Goal: Transaction & Acquisition: Obtain resource

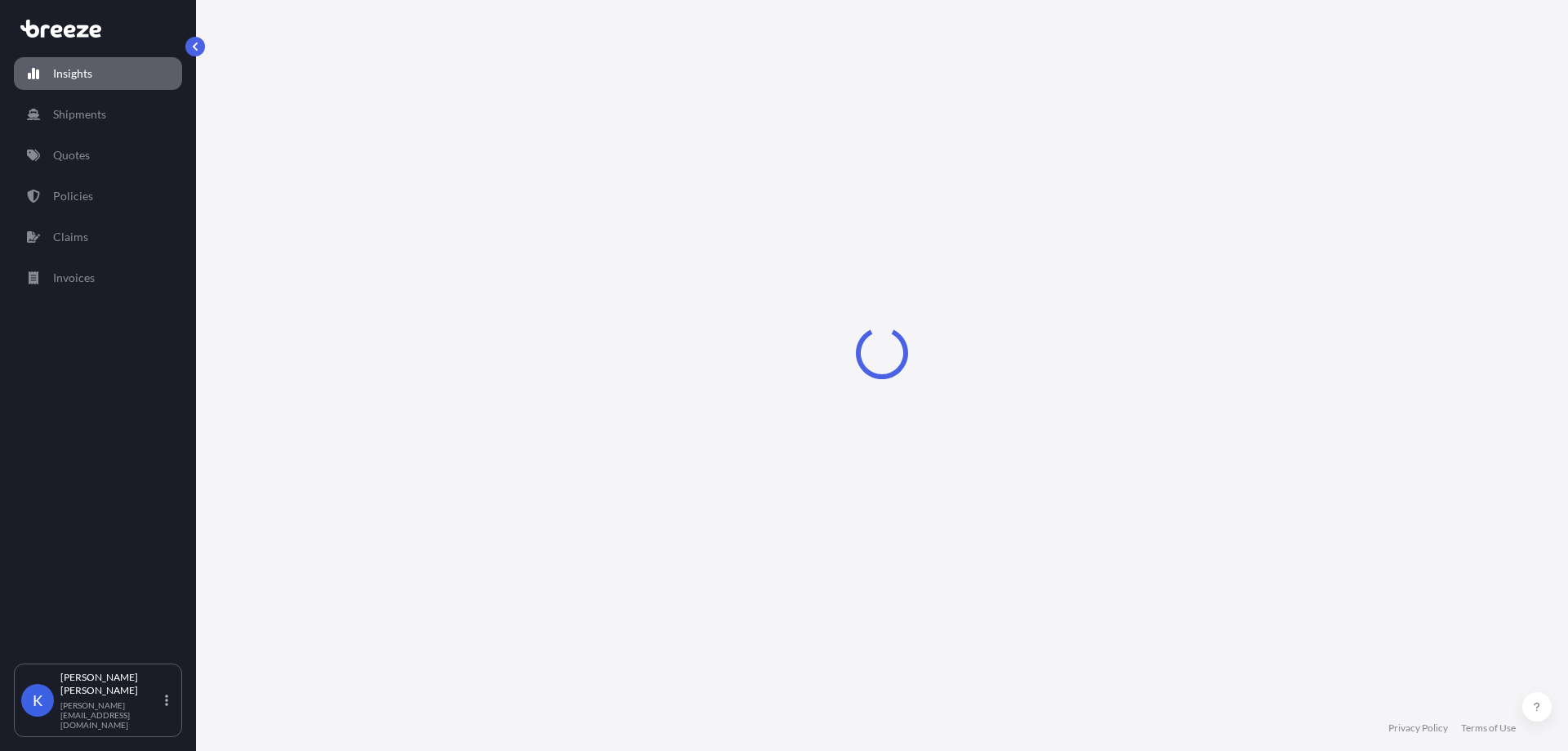
select select "2025"
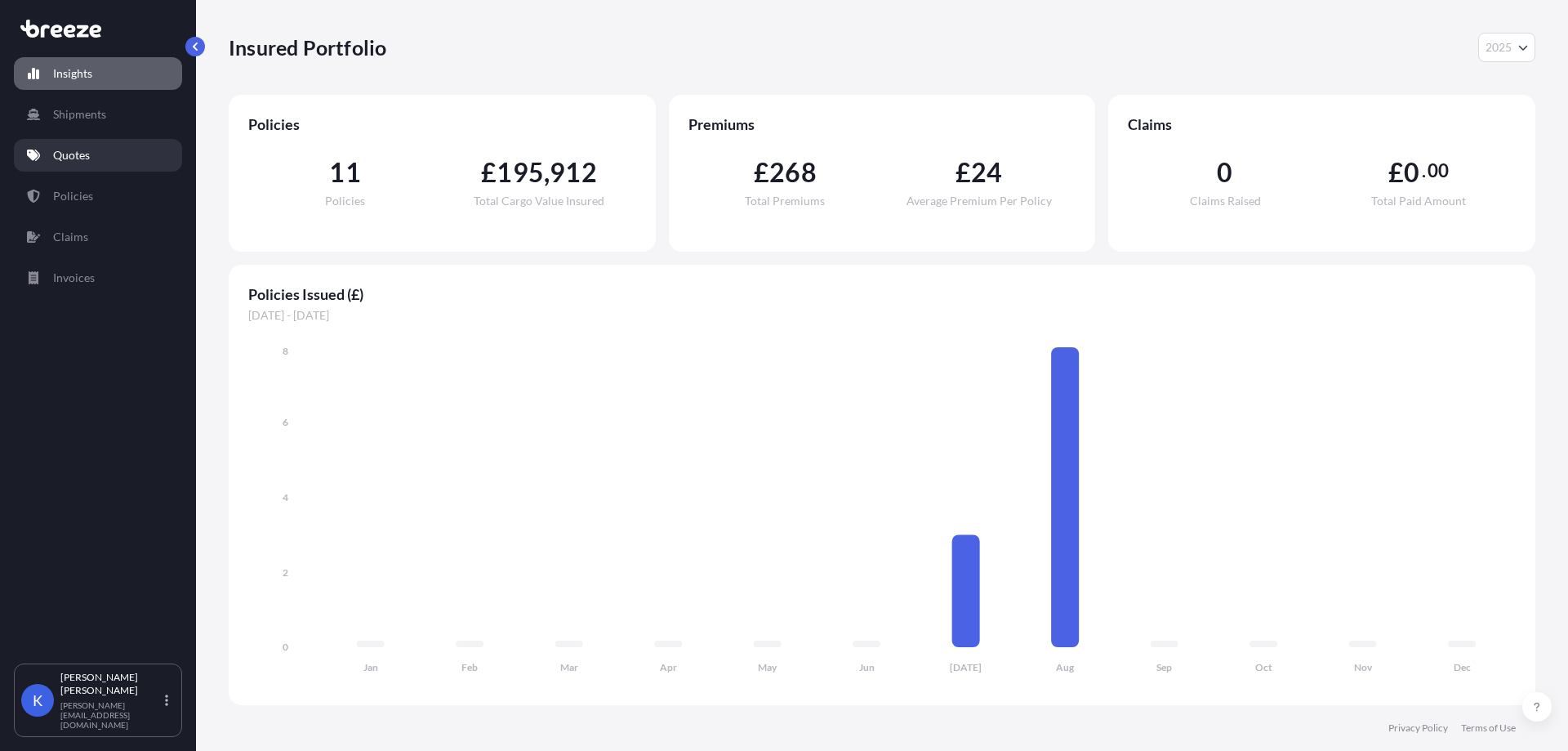
click at [104, 143] on link "Quotes" at bounding box center [98, 155] width 168 height 33
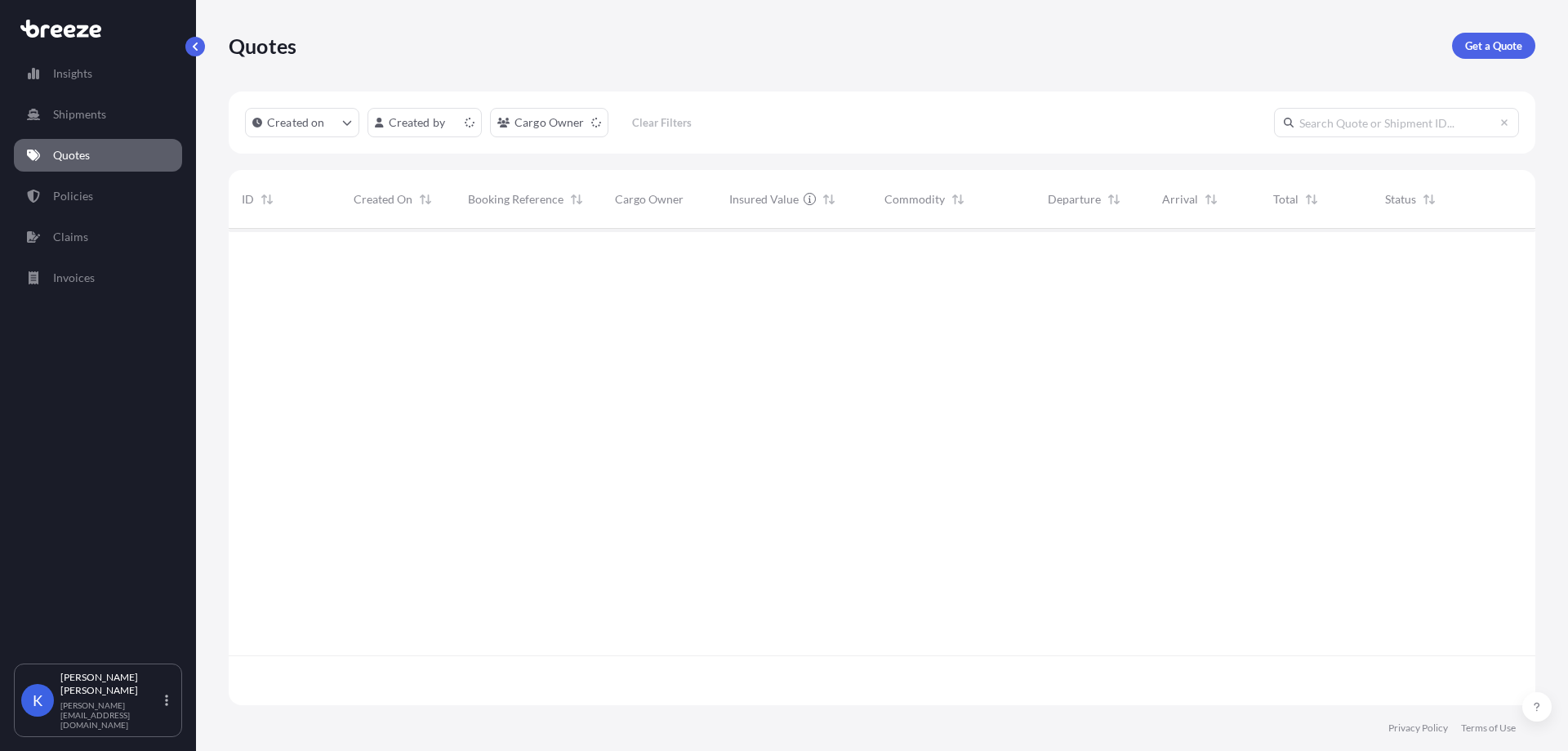
scroll to position [474, 1294]
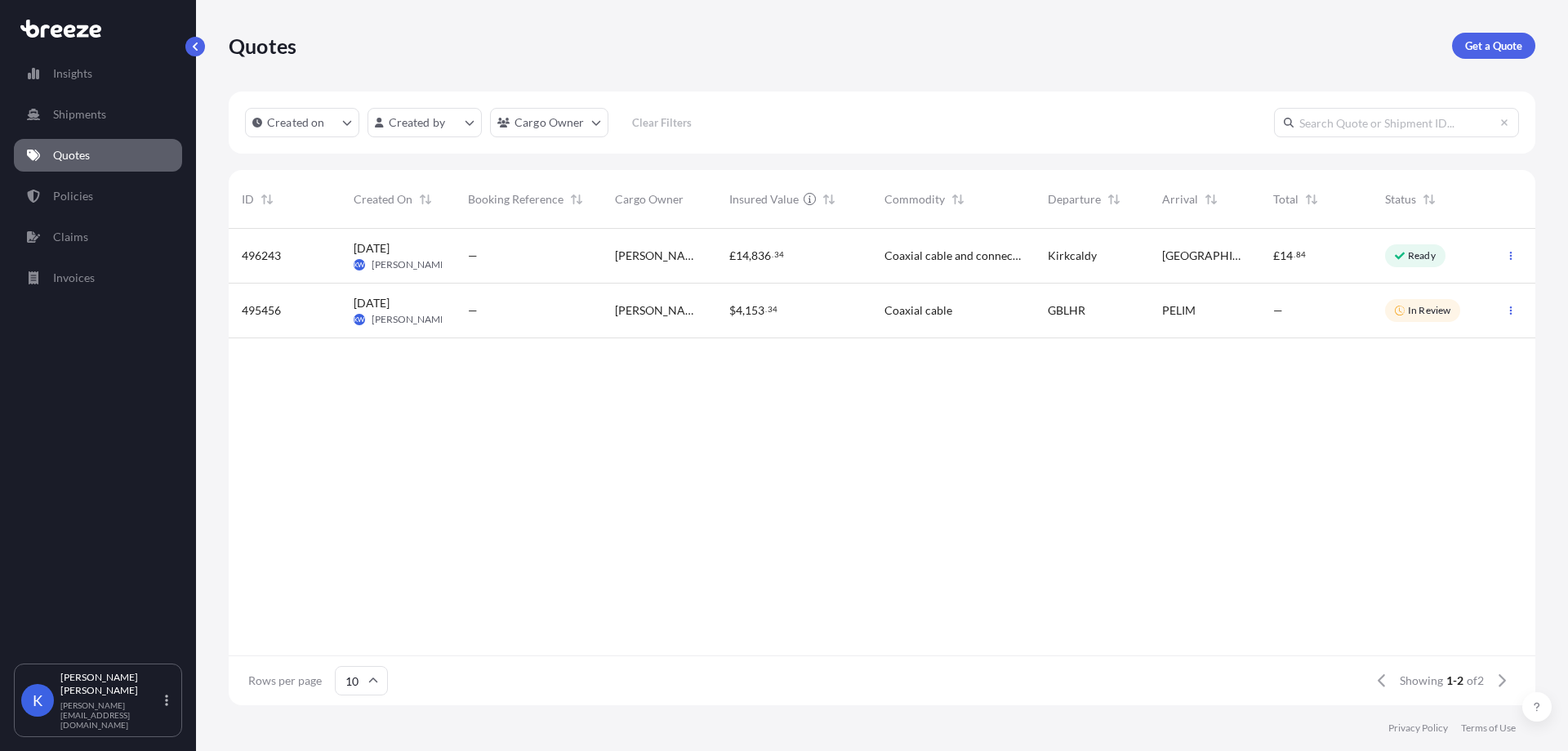
click at [1509, 34] on link "Get a Quote" at bounding box center [1493, 46] width 83 height 26
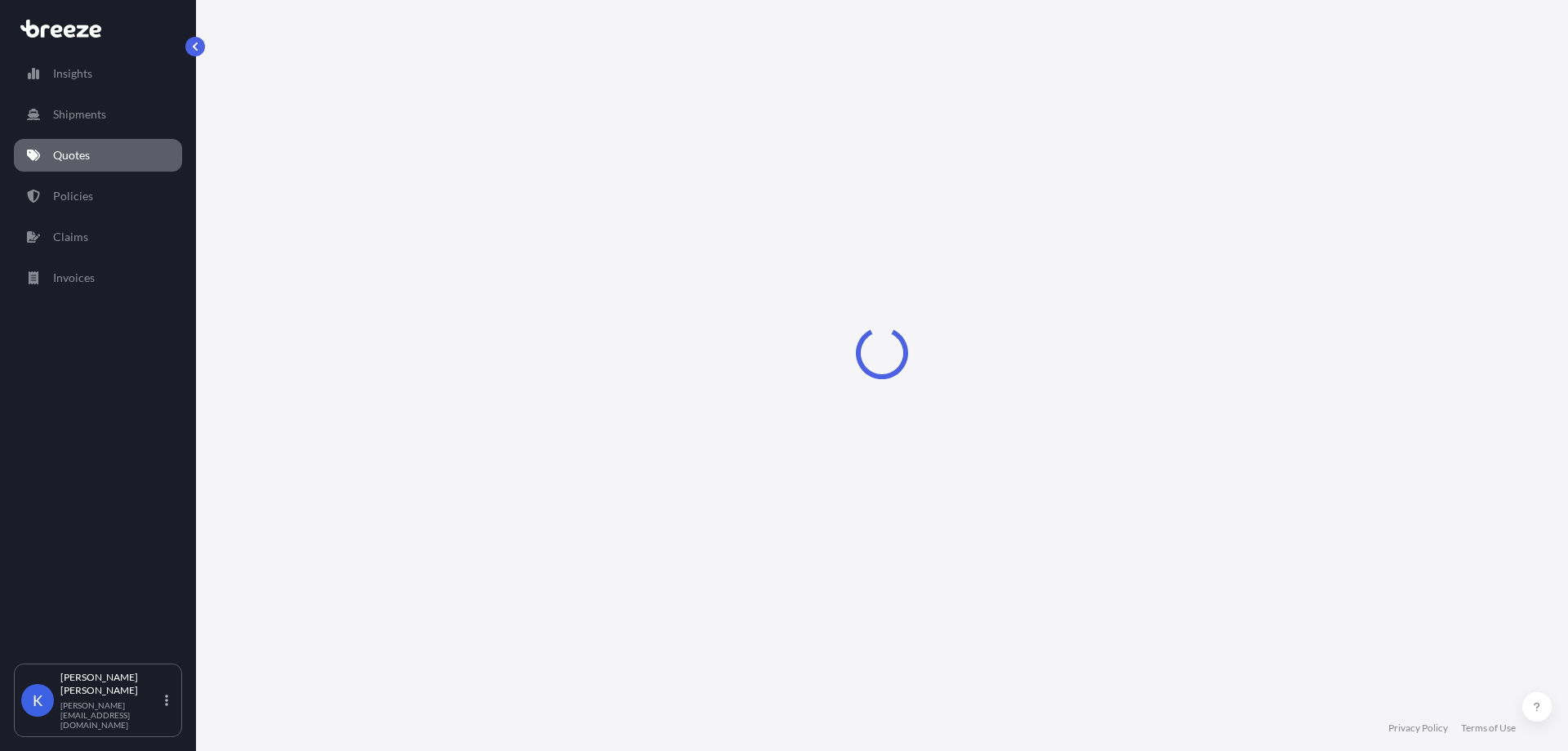
select select "Road"
select select "Sea"
select select "1"
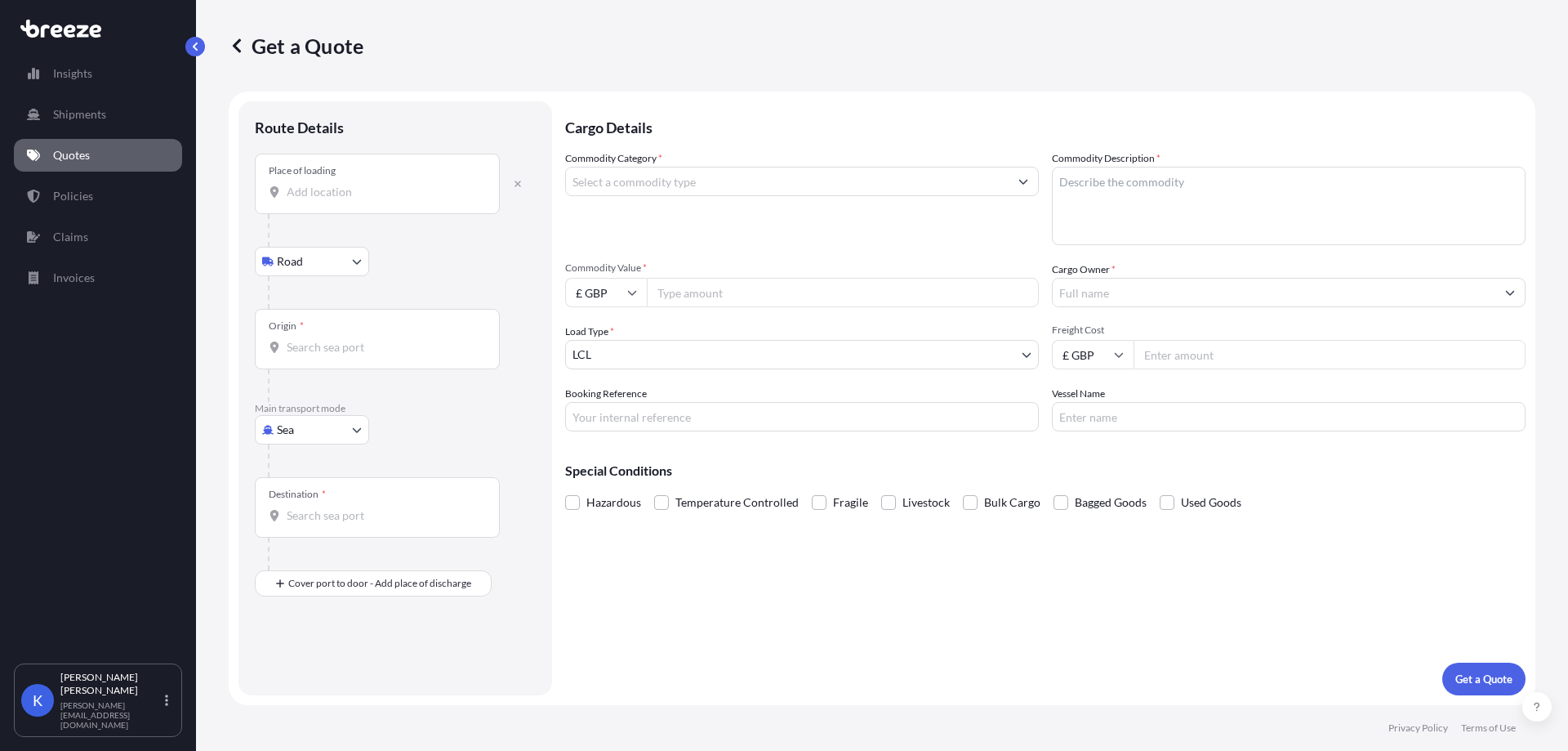
click at [369, 199] on input "Place of loading" at bounding box center [382, 192] width 193 height 16
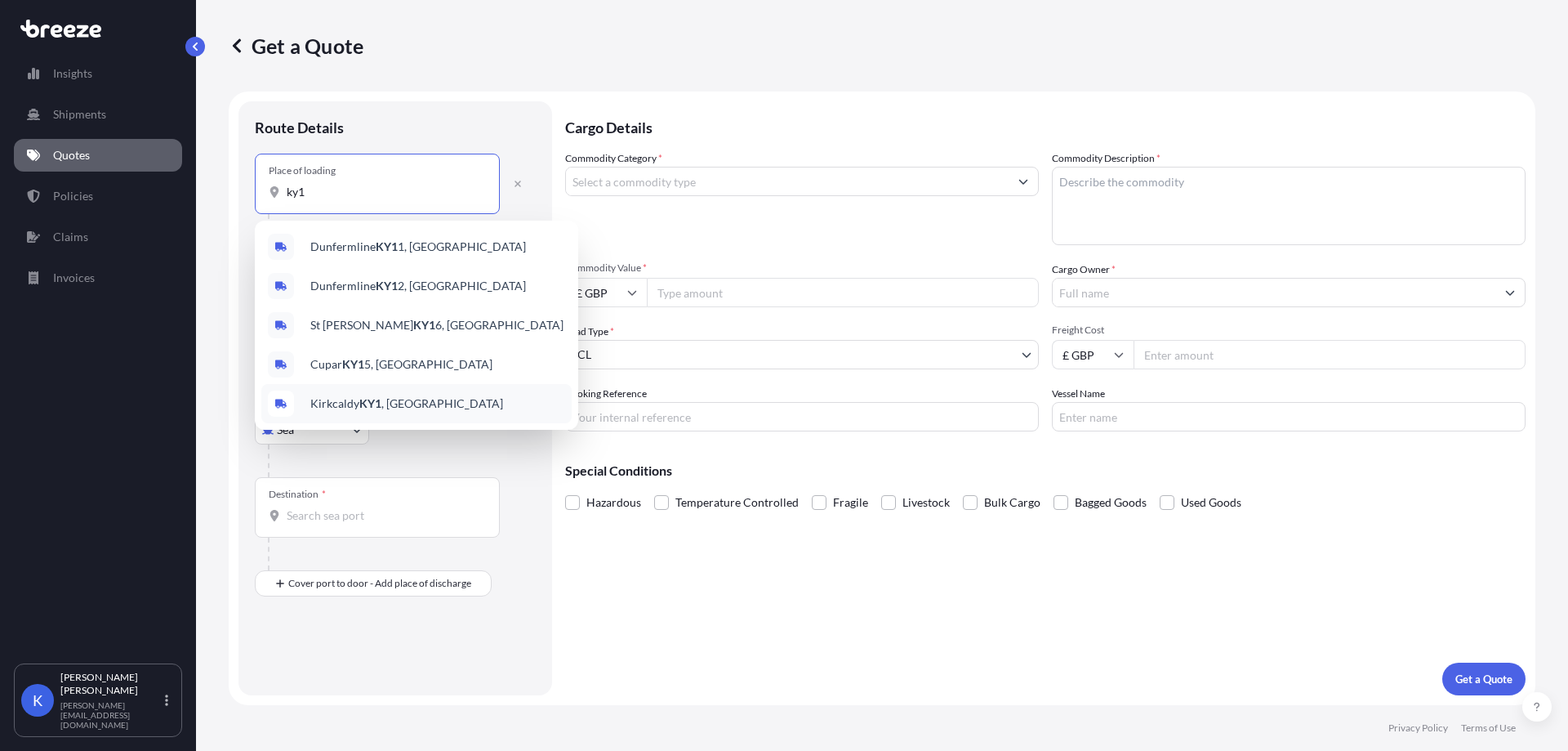
type input "ky1"
click at [268, 472] on div at bounding box center [402, 461] width 268 height 33
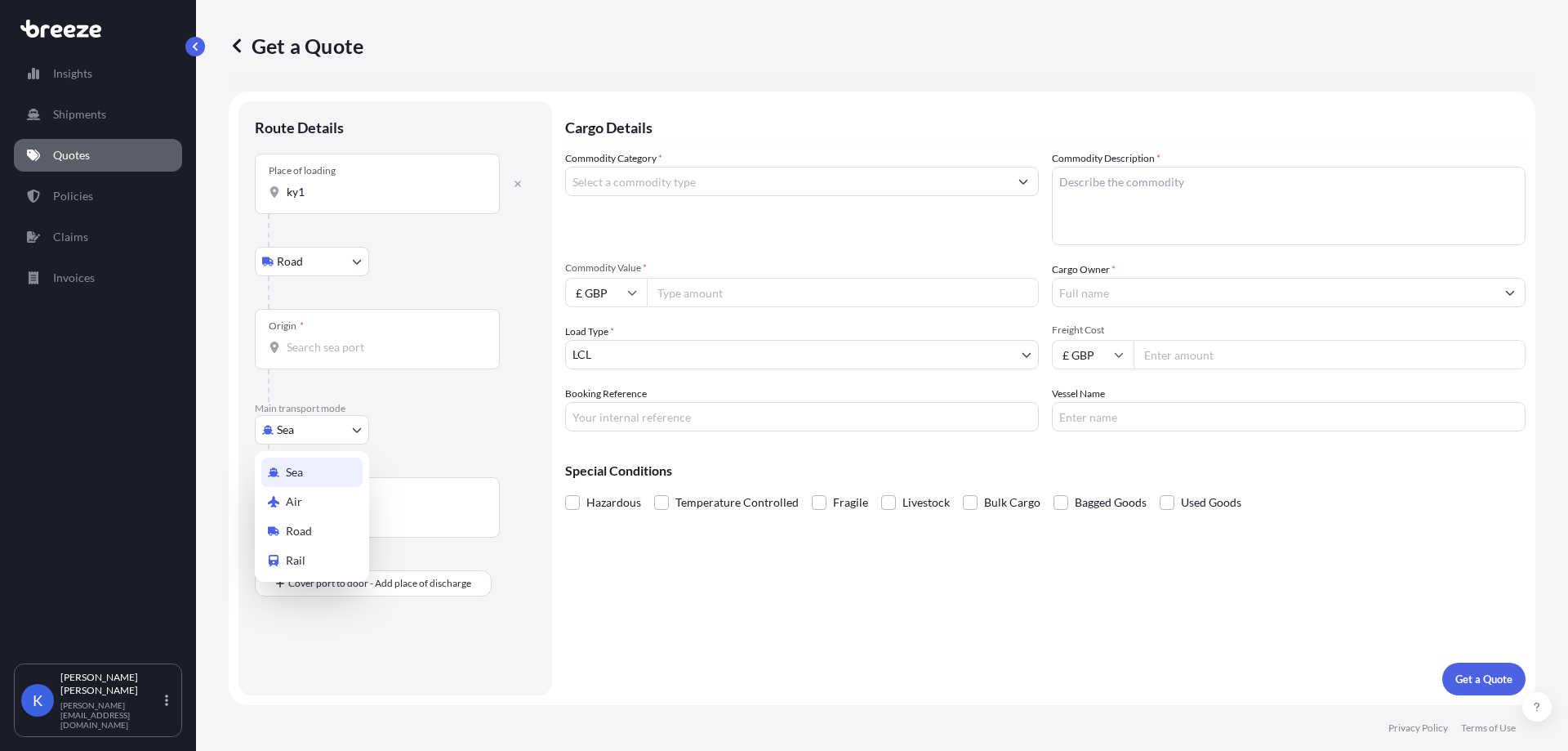
click at [284, 435] on body "0 options available. 5 options available. Insights Shipments Quotes Policies Cl…" at bounding box center [784, 375] width 1568 height 751
click at [309, 524] on span "Road" at bounding box center [299, 530] width 26 height 16
select select "Road"
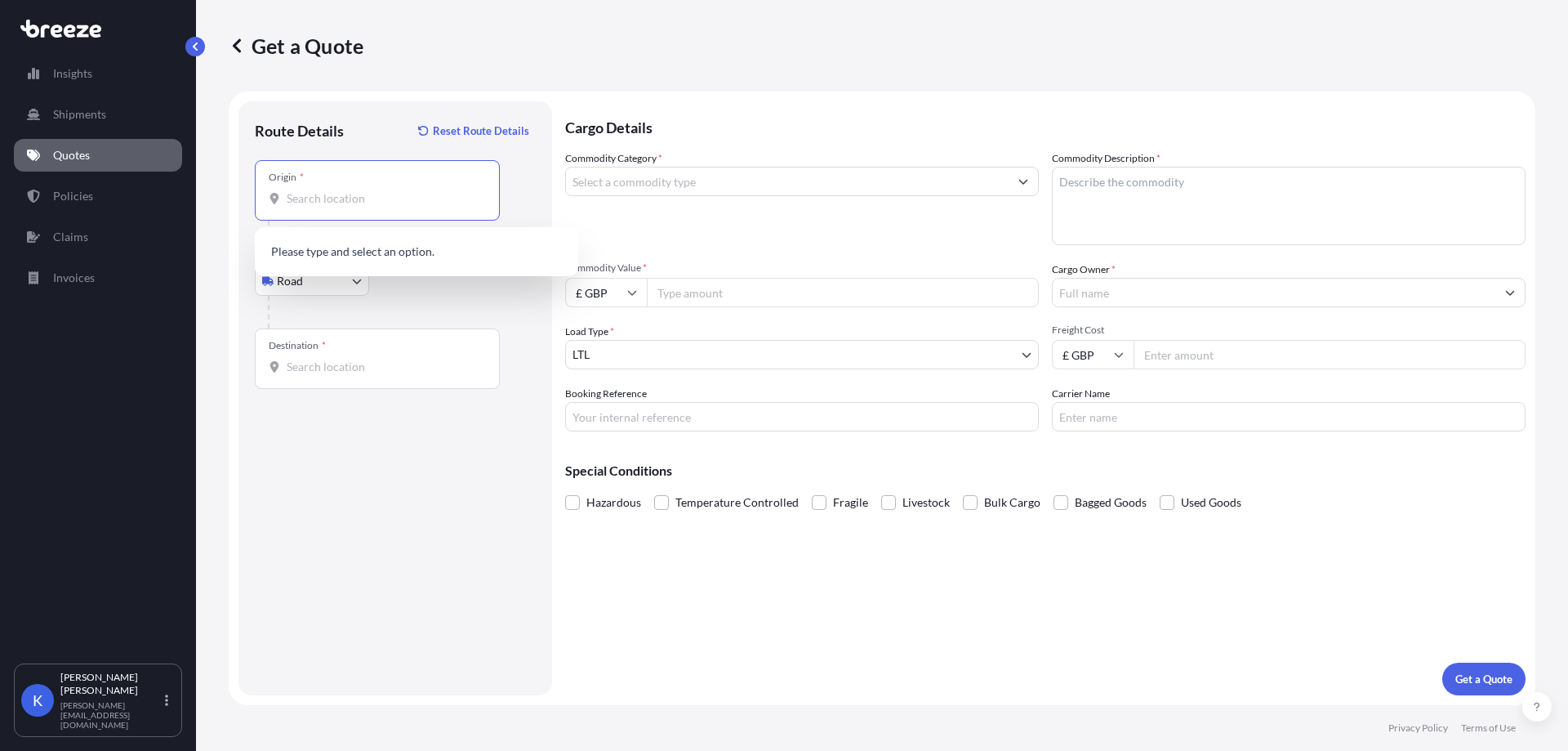
click at [356, 199] on input "Origin *" at bounding box center [382, 198] width 193 height 16
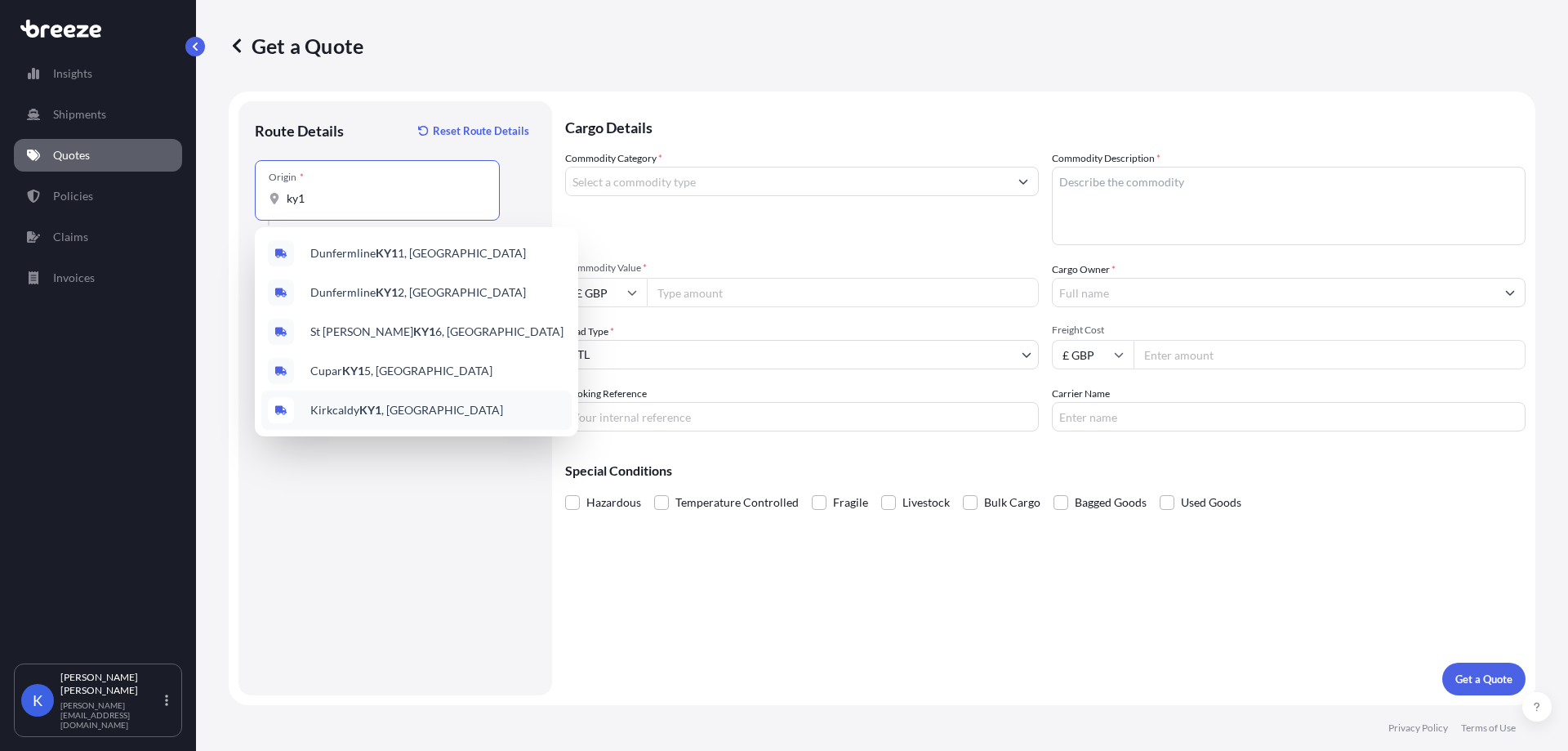
click at [416, 396] on div "Kirkcaldy KY1 , [GEOGRAPHIC_DATA]" at bounding box center [416, 410] width 310 height 39
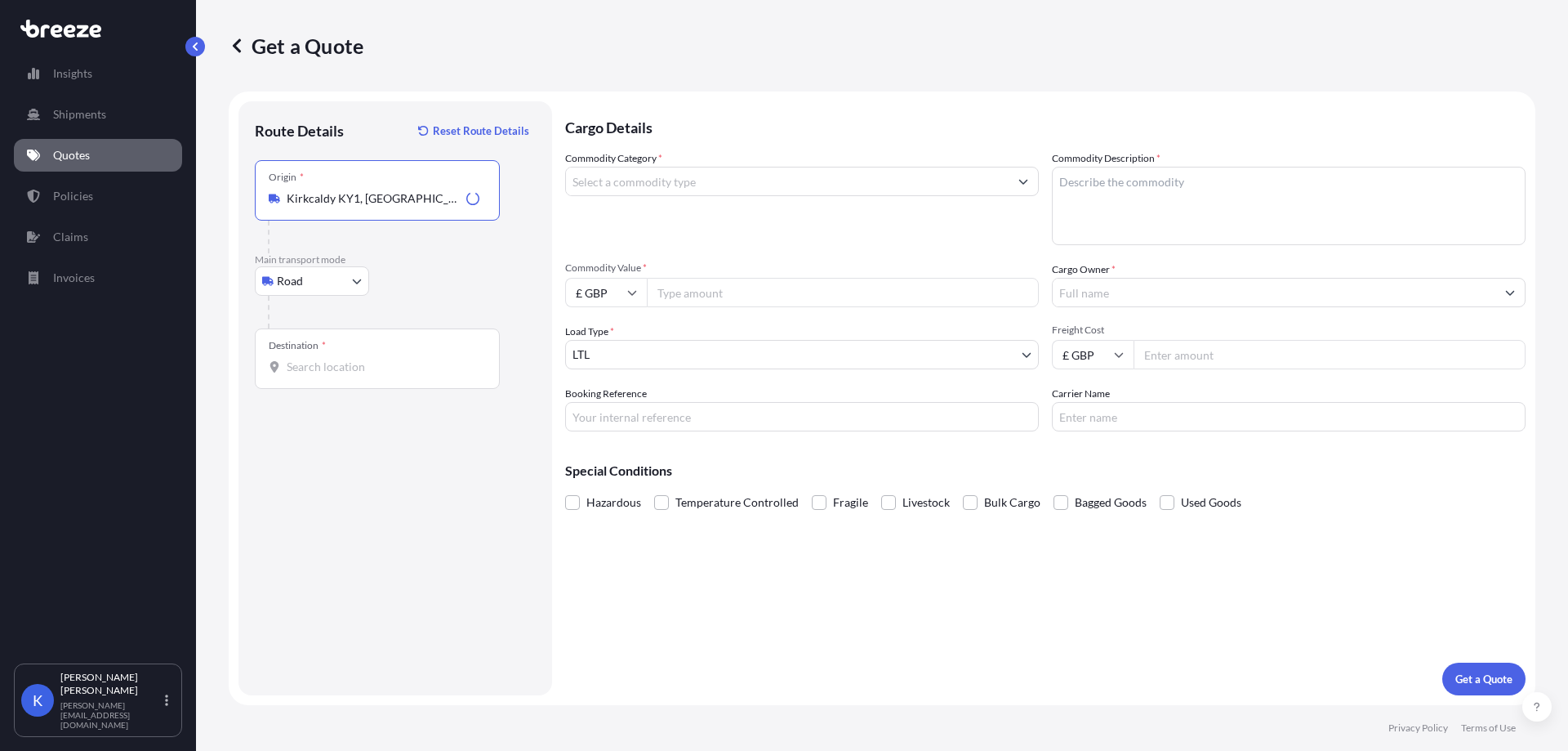
type input "Kirkcaldy KY1, [GEOGRAPHIC_DATA]"
click at [312, 351] on div "Destination *" at bounding box center [297, 345] width 57 height 13
click at [312, 359] on input "Destination *" at bounding box center [382, 367] width 193 height 16
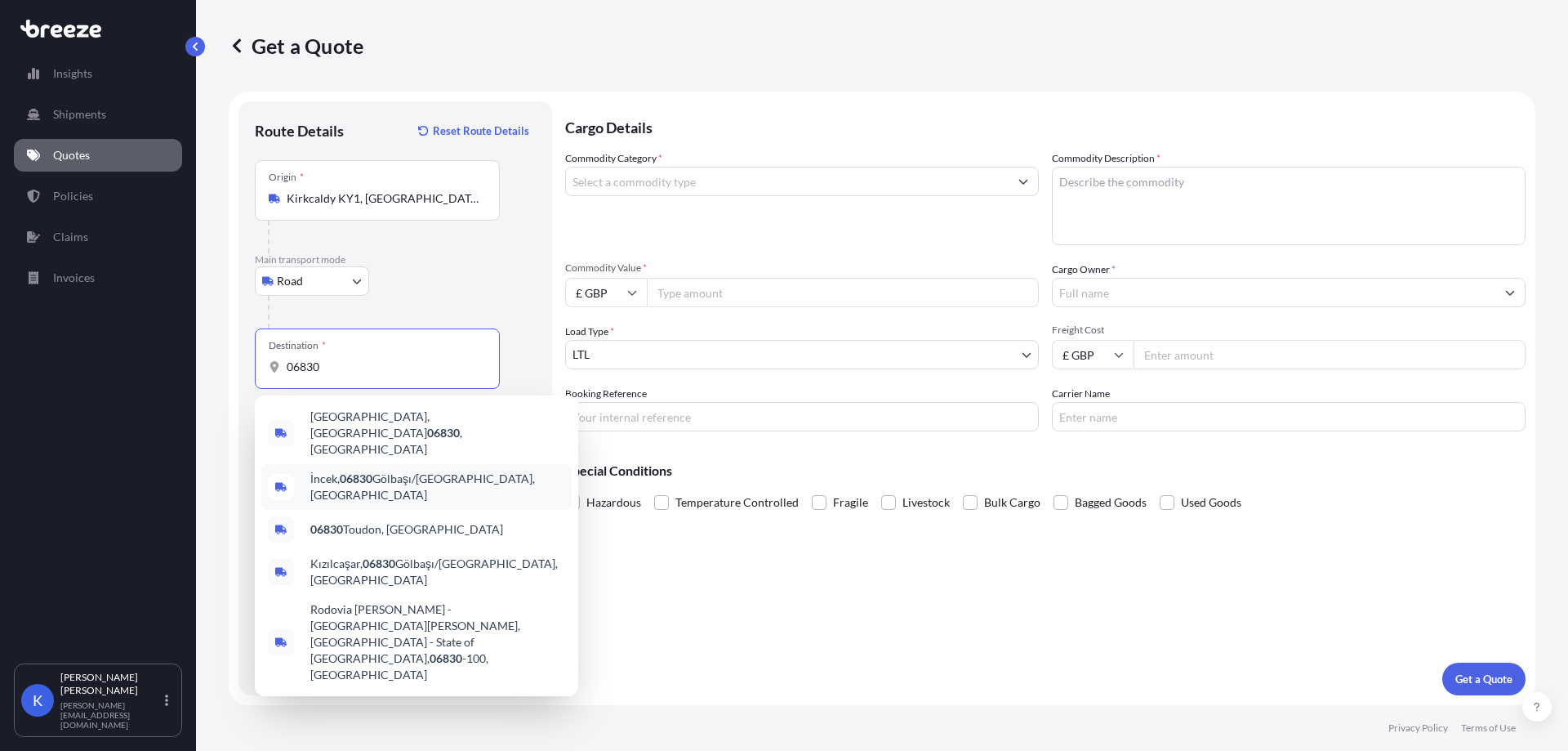
click at [537, 464] on div "İncek, 06830 Gölbaşı/[GEOGRAPHIC_DATA], [GEOGRAPHIC_DATA]" at bounding box center [416, 487] width 310 height 46
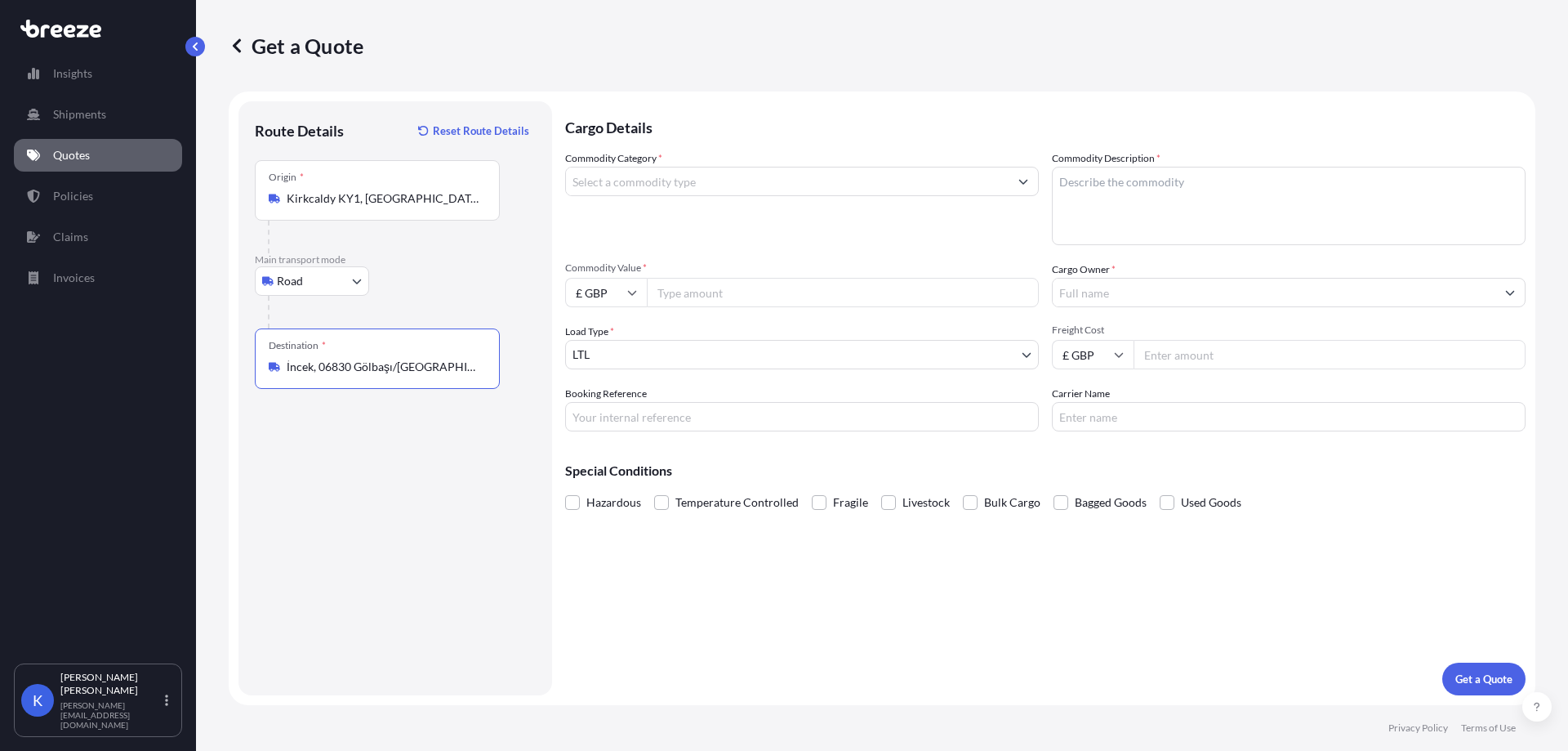
type input "İncek, 06830 Gölbaşı/[GEOGRAPHIC_DATA], [GEOGRAPHIC_DATA]"
click at [746, 188] on input "Commodity Category *" at bounding box center [787, 181] width 443 height 30
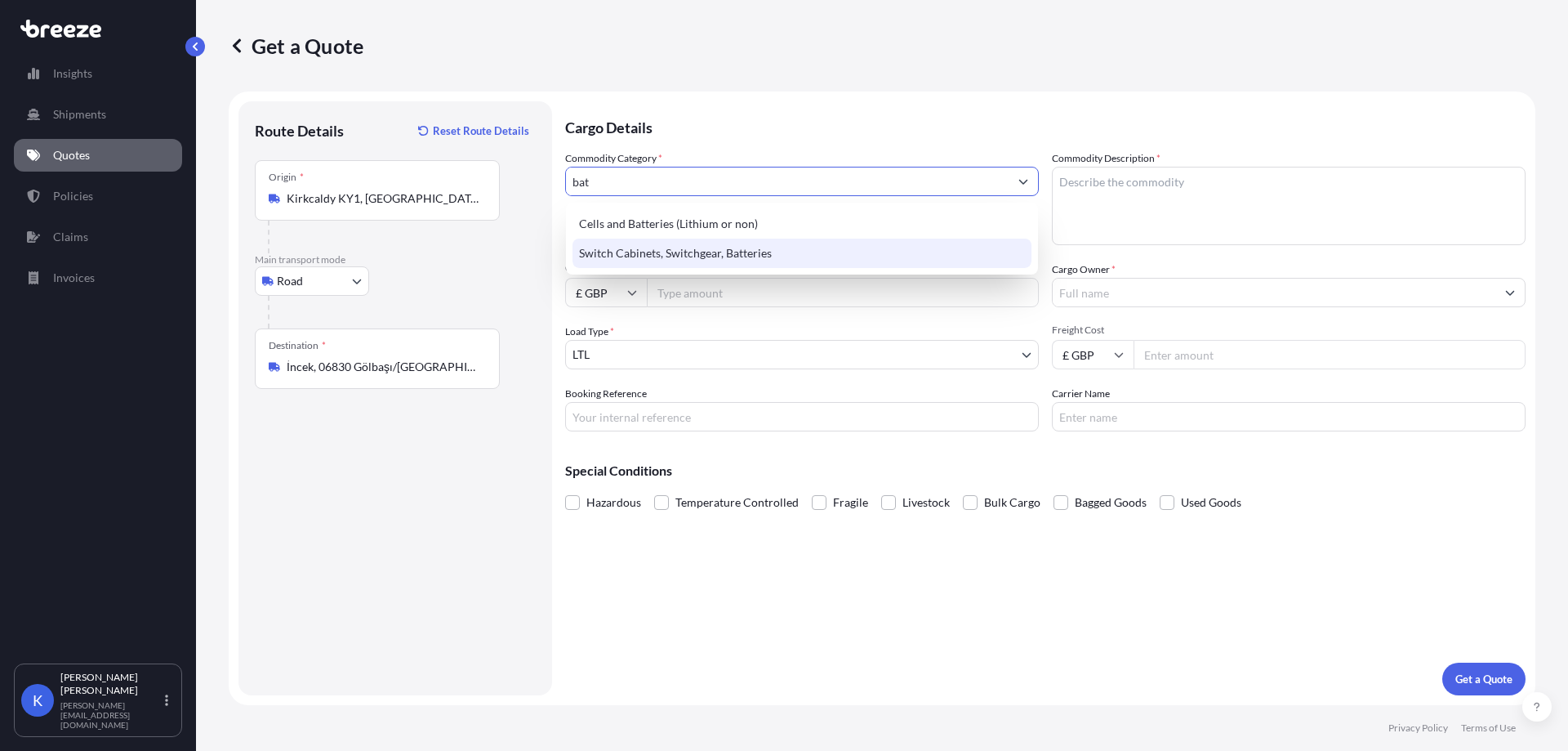
click at [799, 242] on div "Switch Cabinets, Switchgear, Batteries" at bounding box center [801, 253] width 459 height 30
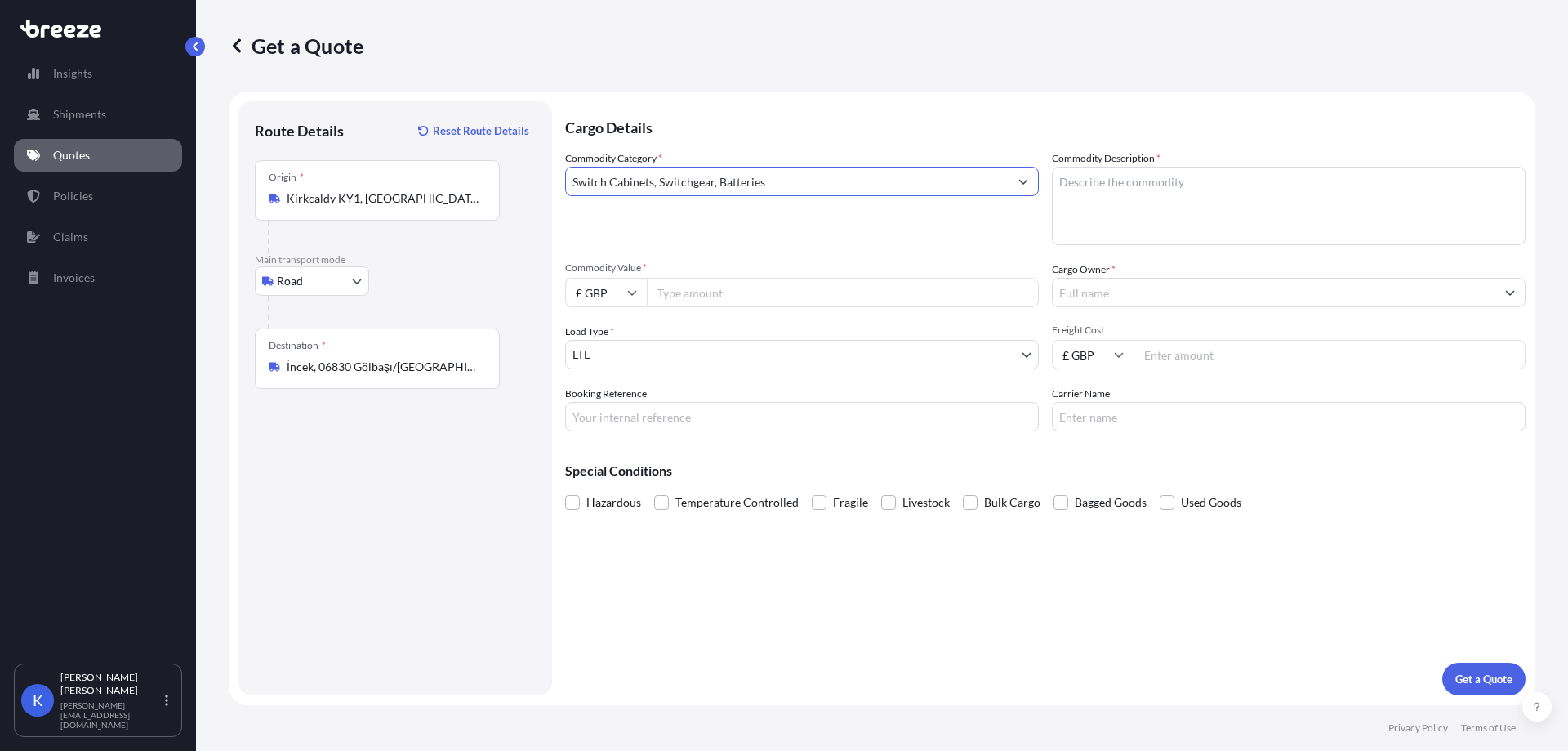
type input "Switch Cabinets, Switchgear, Batteries"
click at [697, 294] on input "Commodity Value *" at bounding box center [843, 292] width 392 height 30
paste input "55420.85"
type input "55420.85"
click at [1186, 294] on input "Cargo Owner *" at bounding box center [1274, 292] width 443 height 30
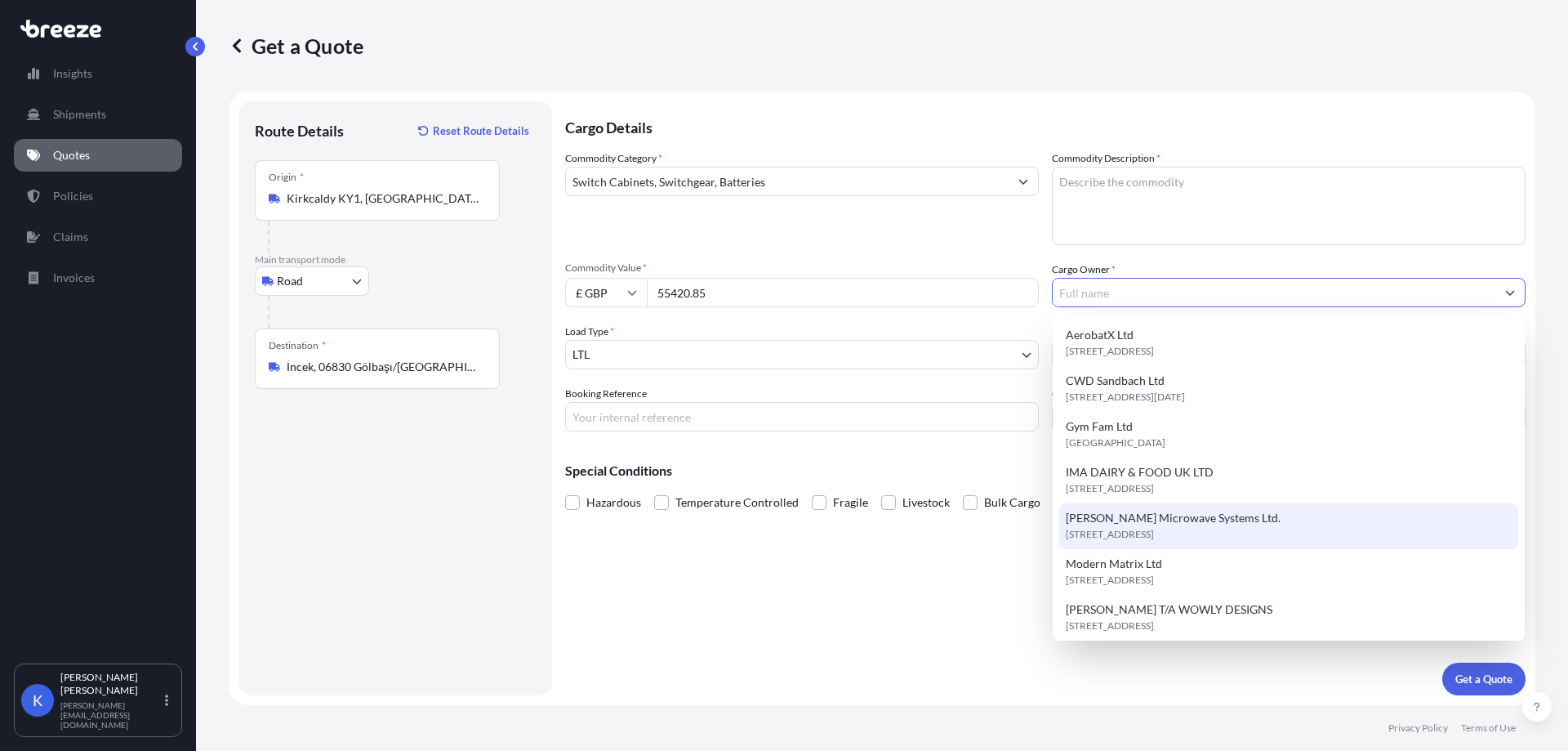
click at [1158, 542] on div "[PERSON_NAME] Microwave Systems Ltd. [STREET_ADDRESS]" at bounding box center [1288, 526] width 459 height 46
type input "[PERSON_NAME] Microwave Systems Ltd."
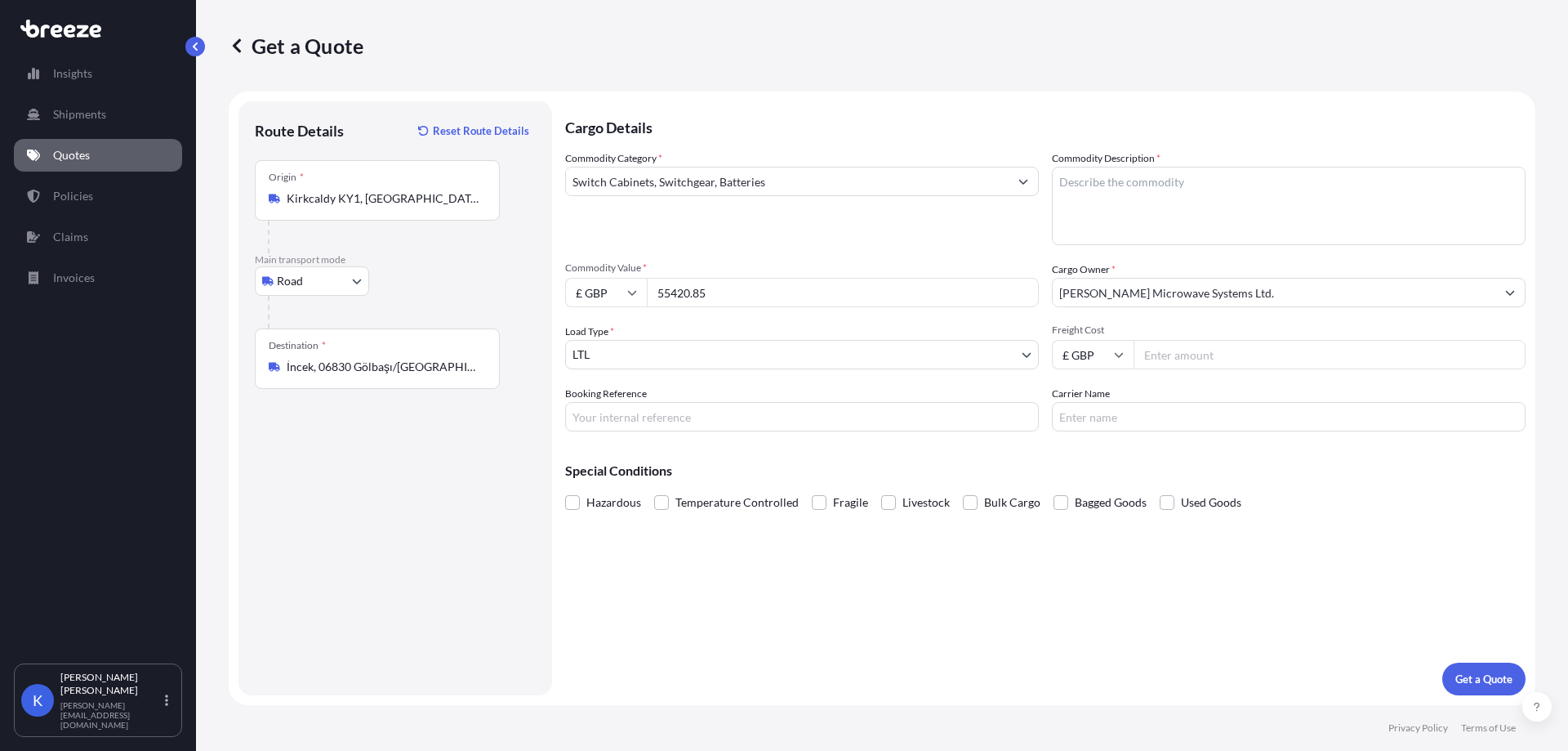
click at [1186, 347] on input "Freight Cost" at bounding box center [1329, 355] width 392 height 30
type input "685"
click at [1184, 416] on input "Carrier Name" at bounding box center [1288, 417] width 473 height 30
click at [1467, 675] on p "Get a Quote" at bounding box center [1483, 679] width 57 height 16
click at [1167, 186] on textarea "Commodity Description *" at bounding box center [1288, 205] width 473 height 78
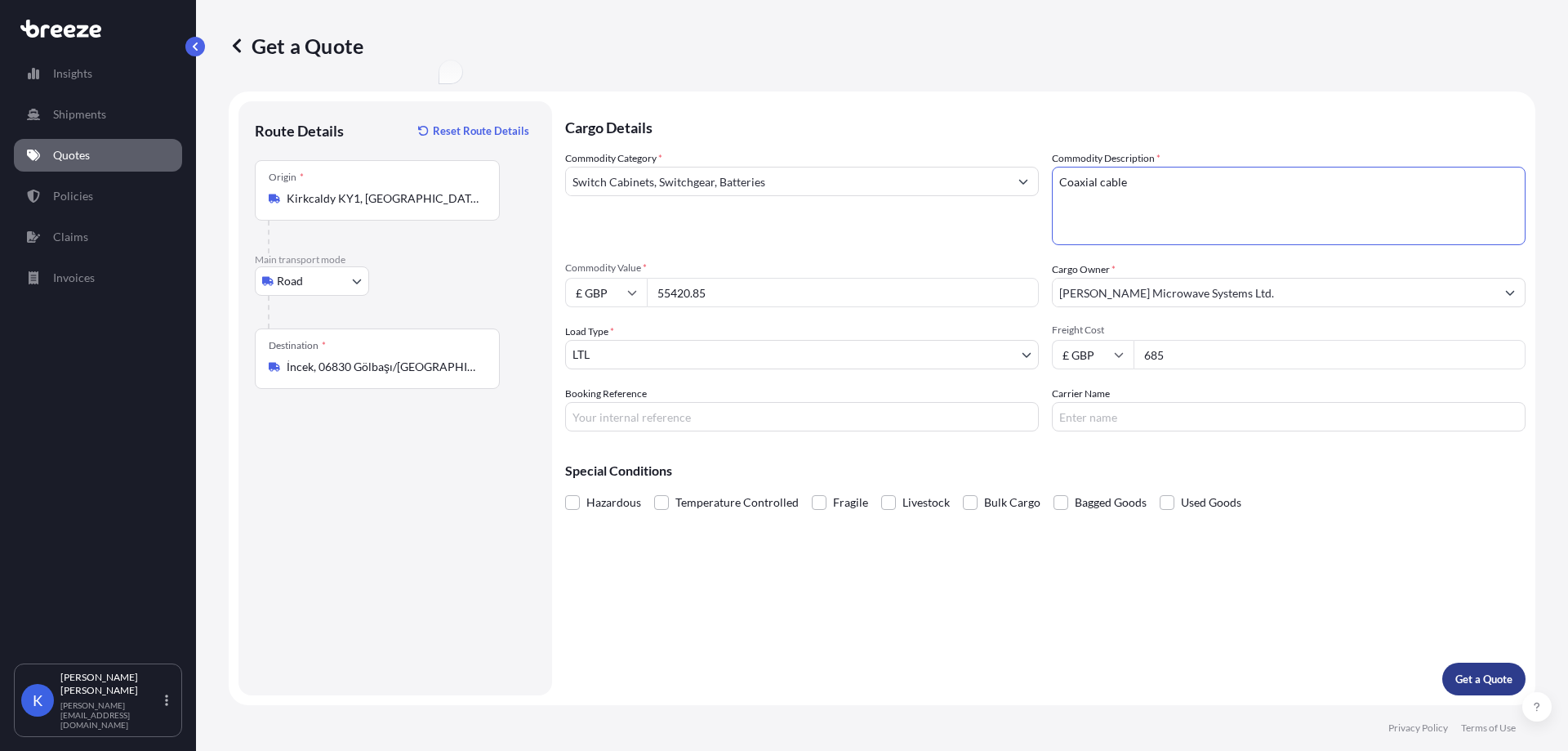
type textarea "Coaxial cable"
click at [1465, 677] on p "Get a Quote" at bounding box center [1483, 679] width 57 height 16
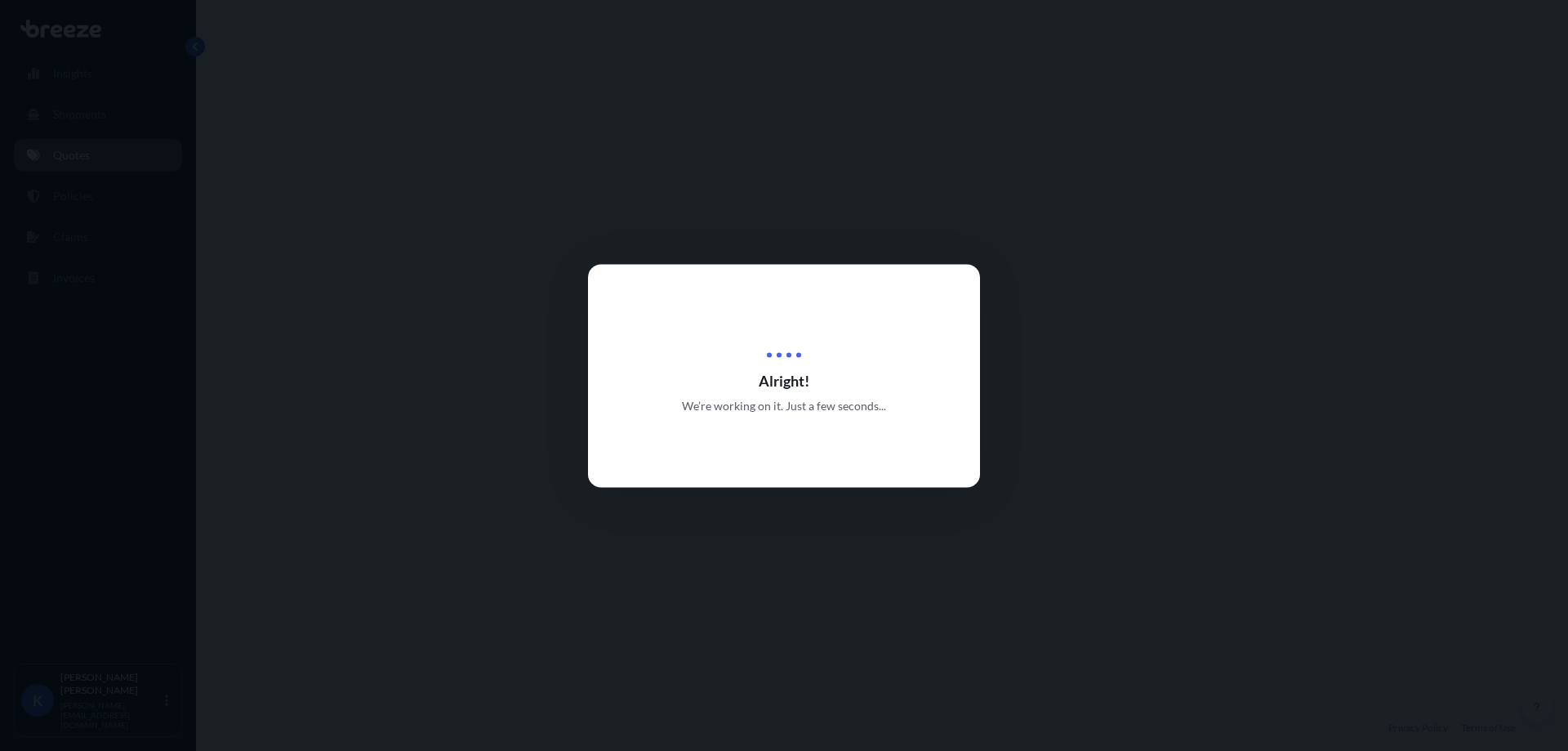
select select "Road"
select select "1"
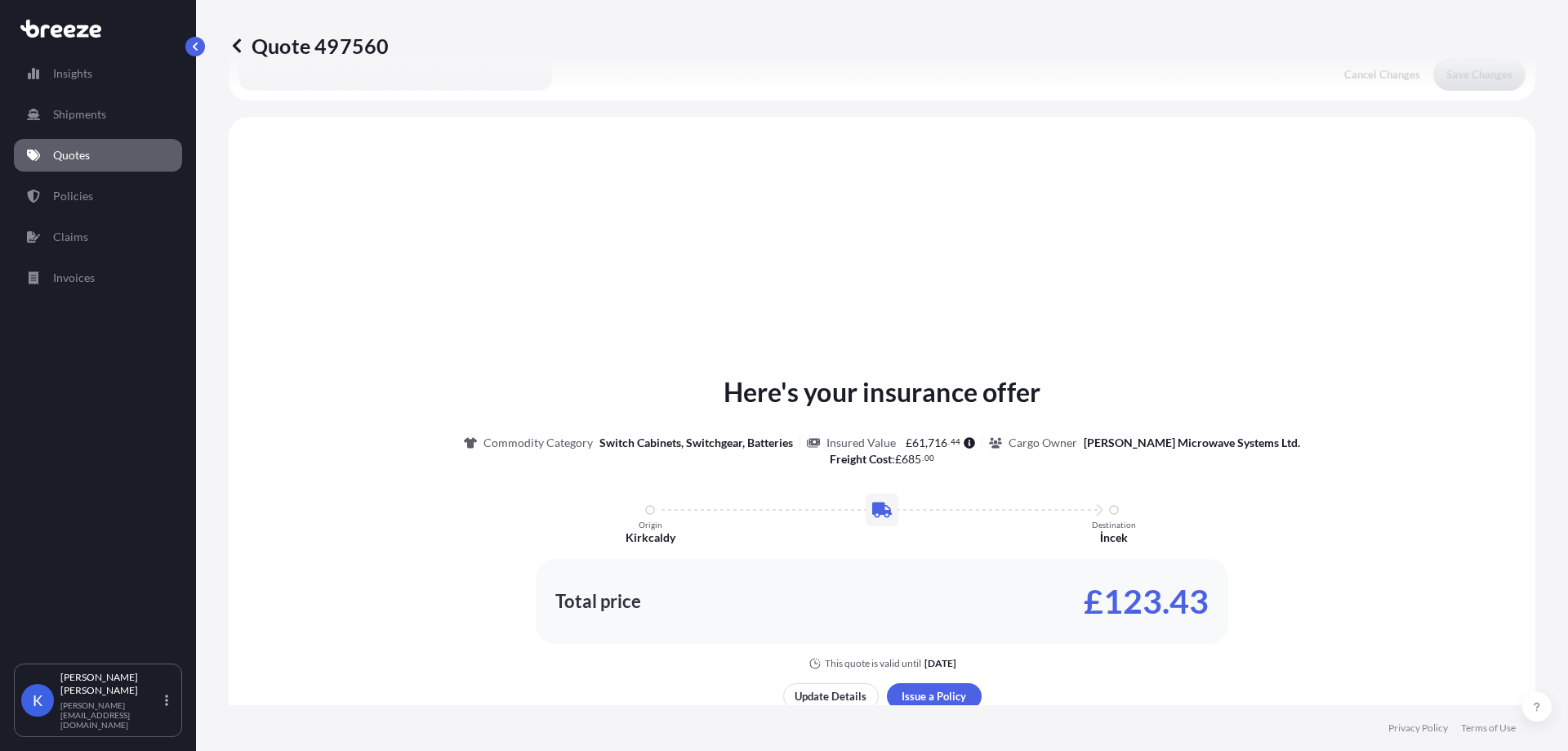
scroll to position [492, 0]
